Goal: Navigation & Orientation: Find specific page/section

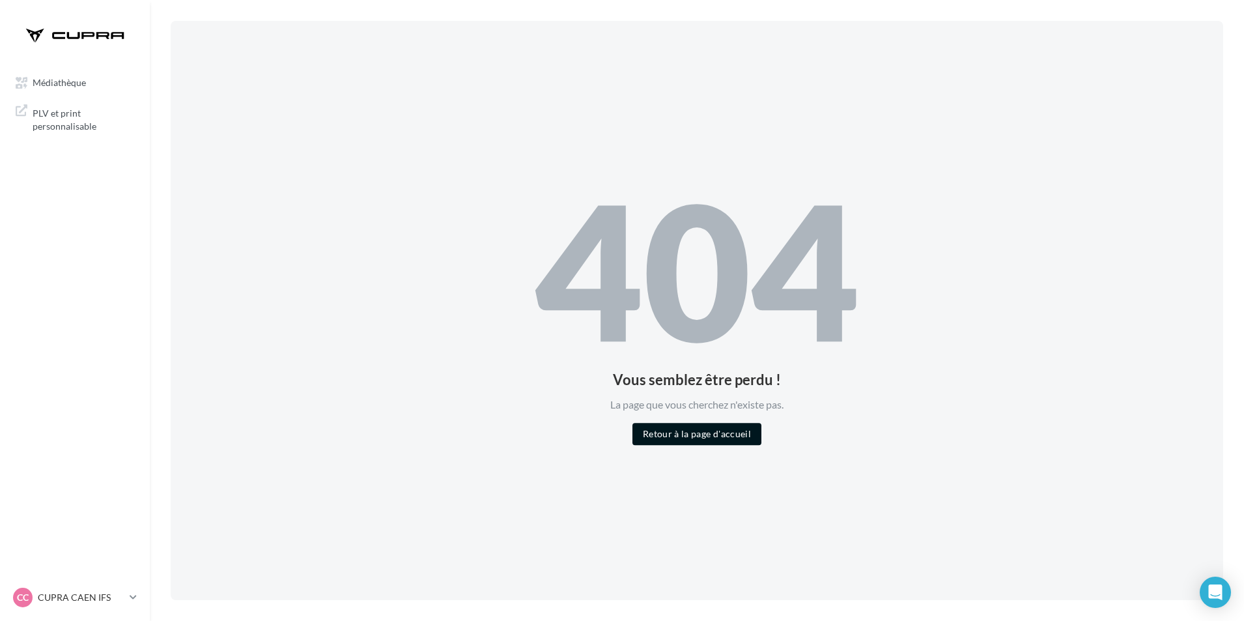
click at [724, 441] on button "Retour à la page d'accueil" at bounding box center [696, 434] width 129 height 22
